Goal: Navigation & Orientation: Go to known website

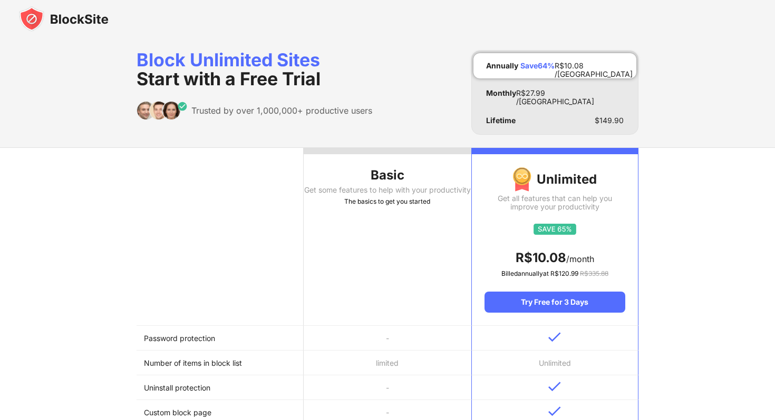
click at [50, 19] on img at bounding box center [64, 18] width 90 height 25
